Goal: Transaction & Acquisition: Register for event/course

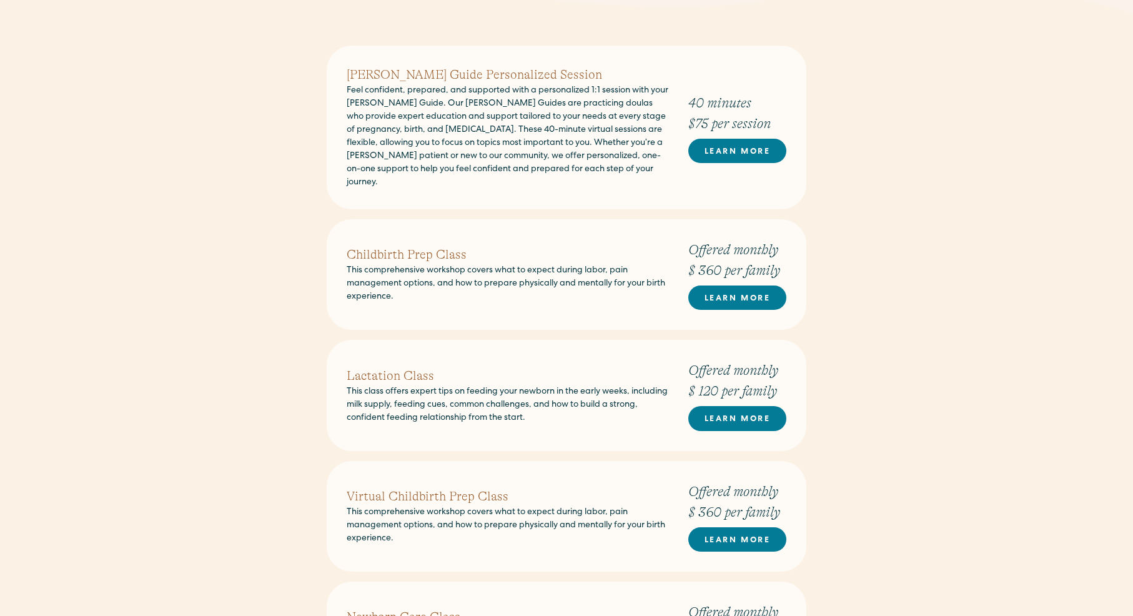
scroll to position [560, 0]
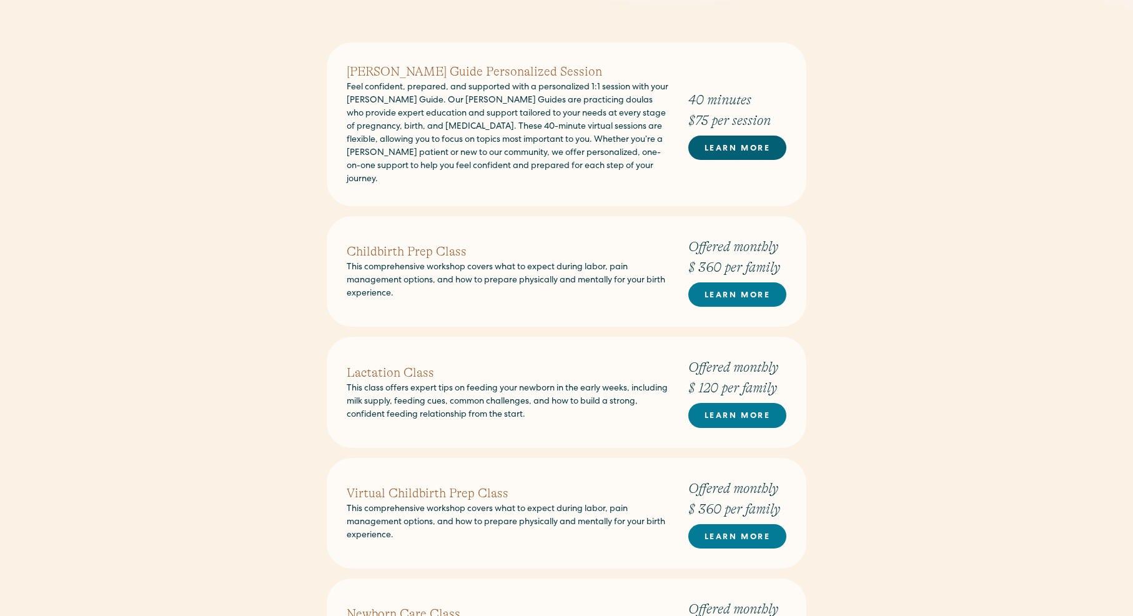
click at [775, 146] on link "LEARN MORE" at bounding box center [737, 147] width 98 height 24
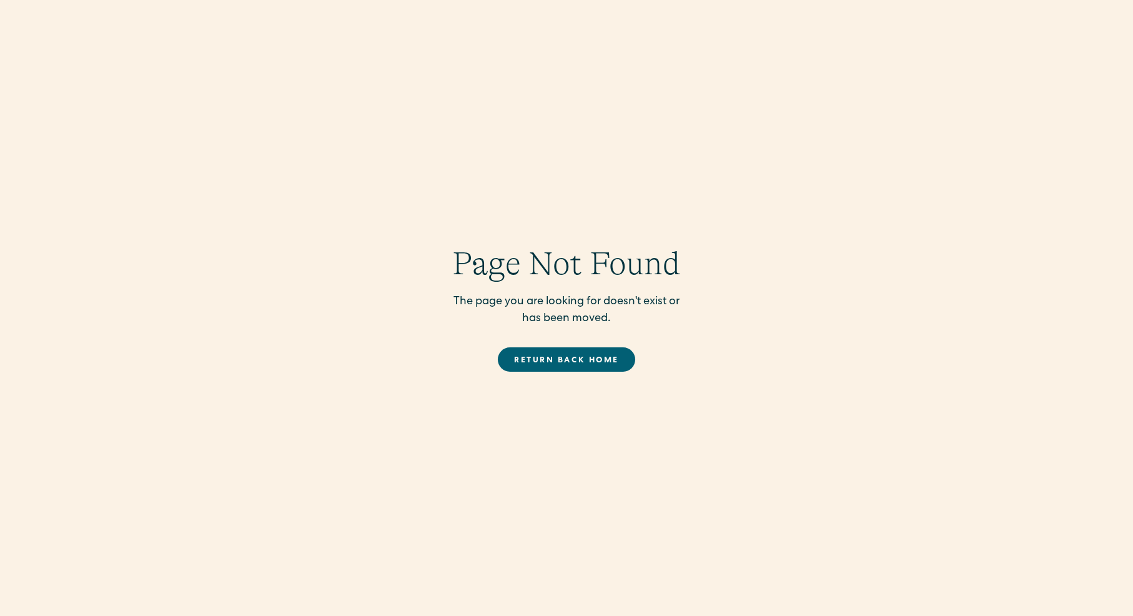
click at [608, 348] on link "Return back Home" at bounding box center [566, 359] width 137 height 24
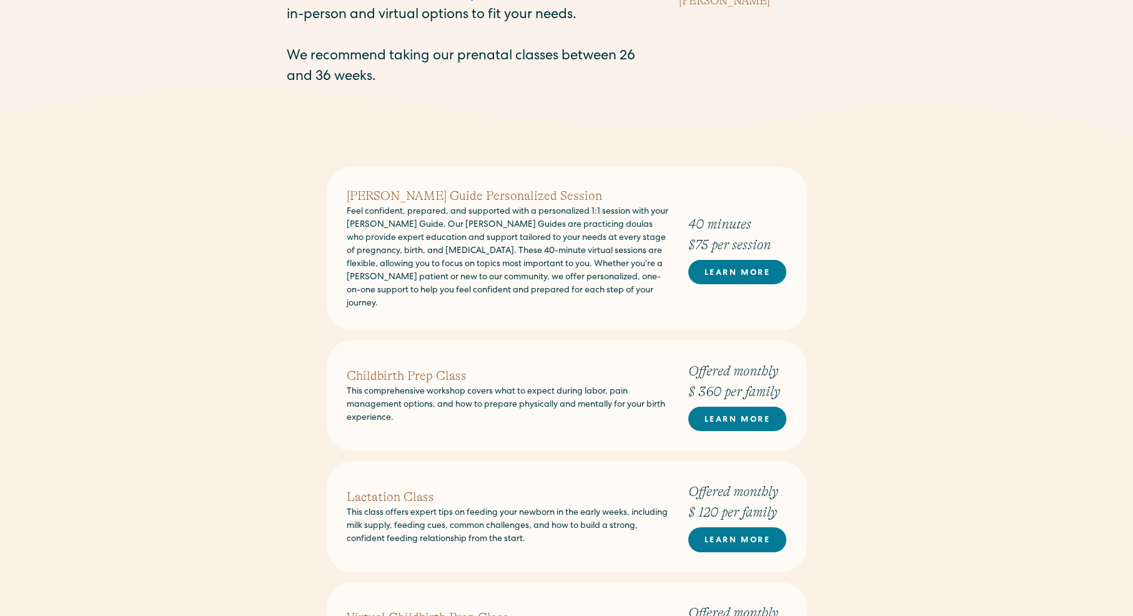
scroll to position [438, 0]
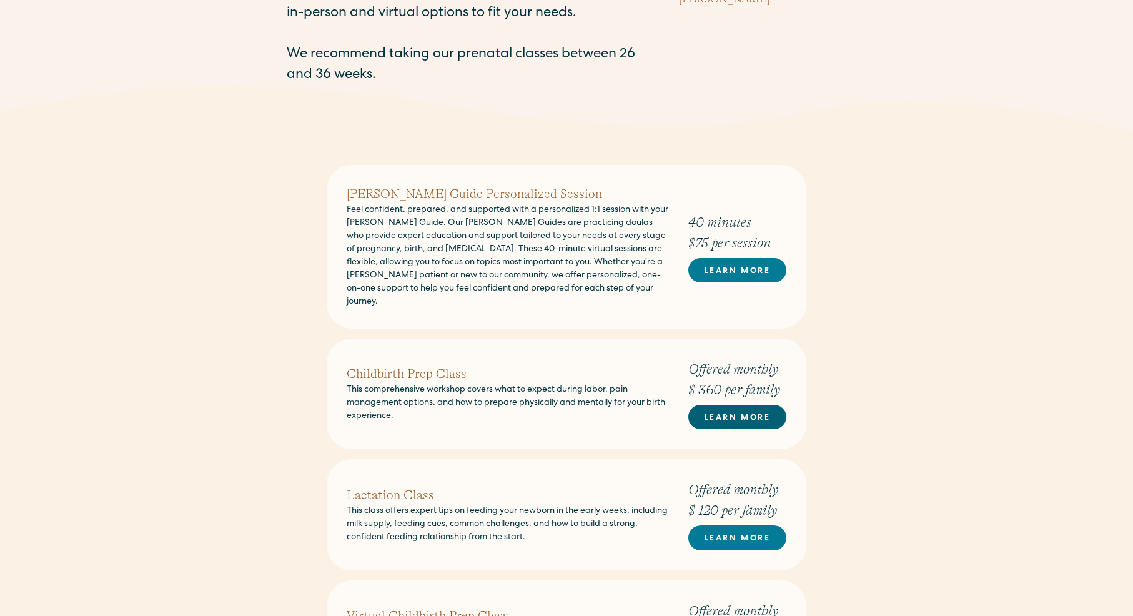
click at [708, 409] on link "LEARN MORE" at bounding box center [737, 417] width 98 height 24
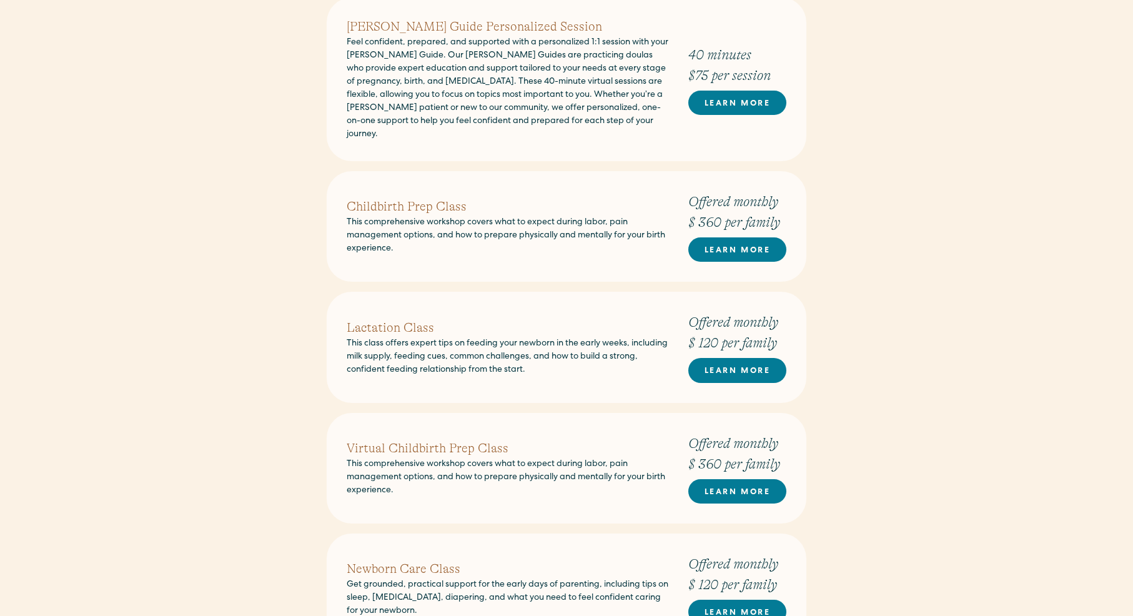
scroll to position [609, 0]
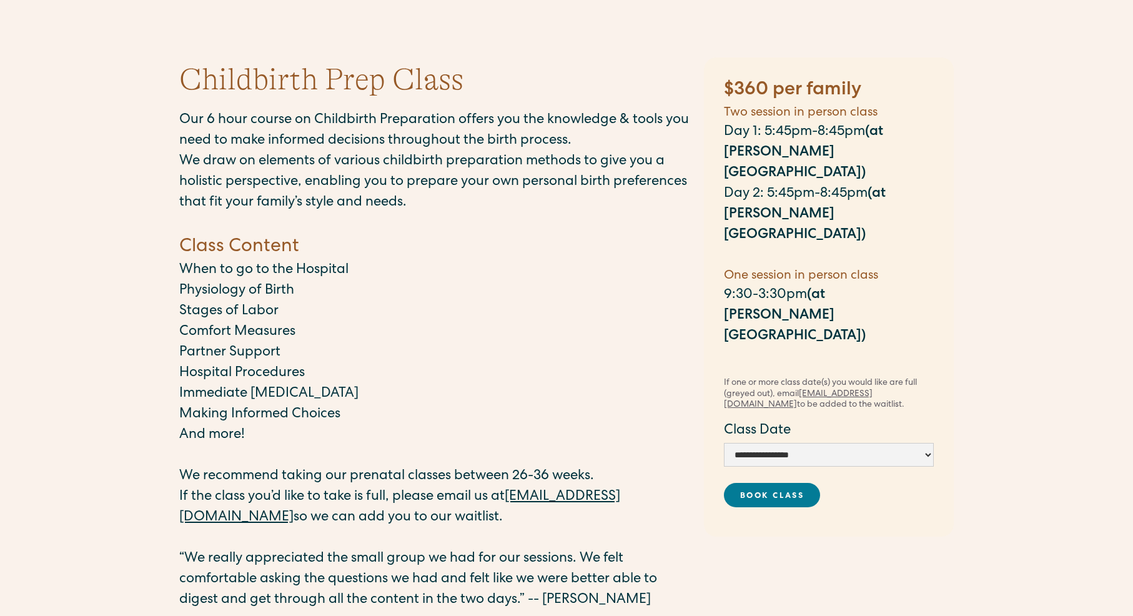
scroll to position [89, 0]
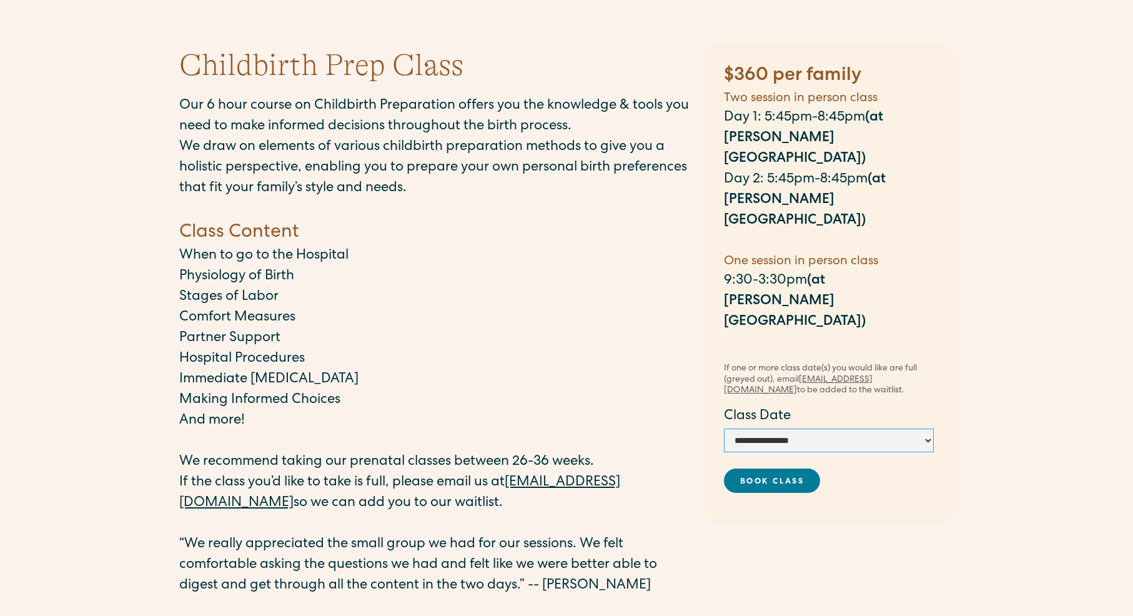
click at [910, 428] on select "**********" at bounding box center [829, 440] width 210 height 24
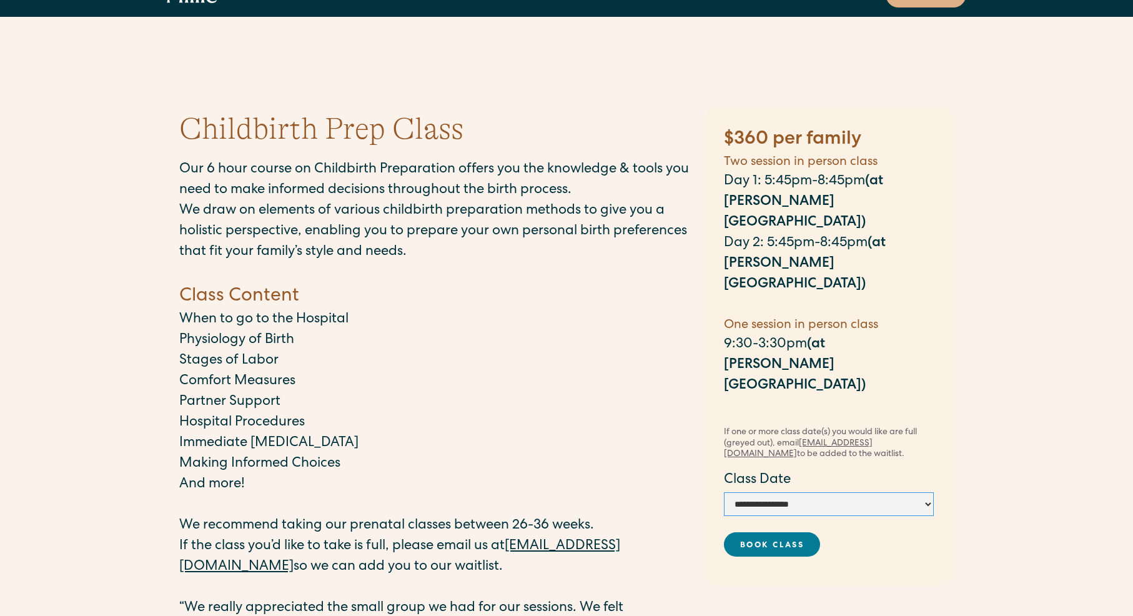
scroll to position [0, 0]
